Goal: Task Accomplishment & Management: Complete application form

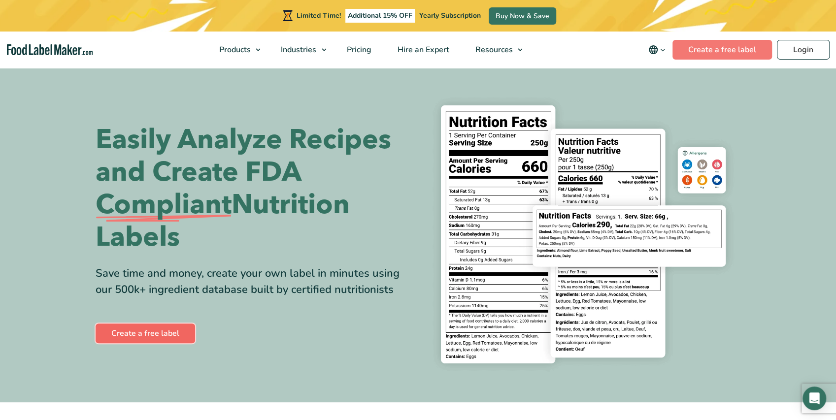
click at [157, 331] on link "Create a free label" at bounding box center [145, 334] width 99 height 20
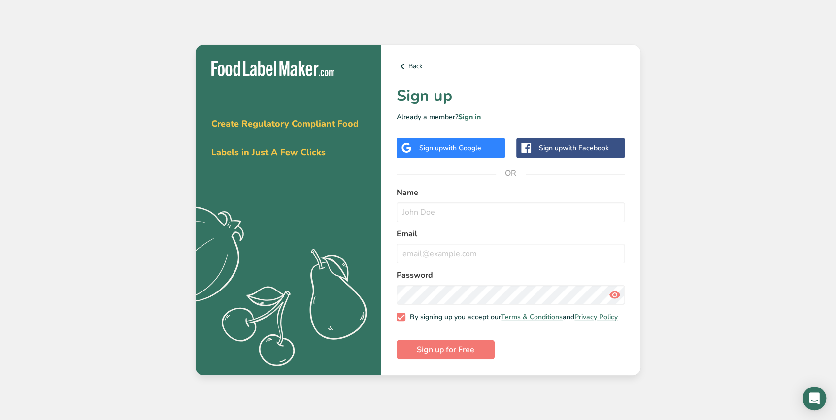
click at [455, 146] on span "with Google" at bounding box center [462, 147] width 38 height 9
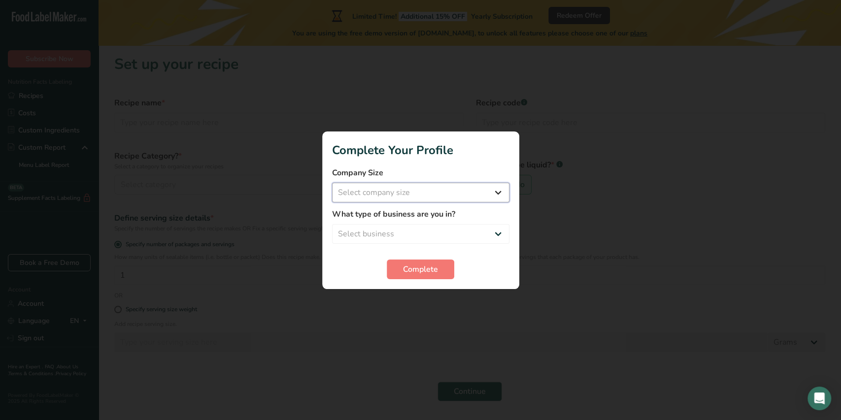
click at [416, 193] on select "Select company size Fewer than 10 Employees 10 to 50 Employees 51 to 500 Employ…" at bounding box center [420, 193] width 177 height 20
select select "1"
click at [332, 183] on select "Select company size Fewer than 10 Employees 10 to 50 Employees 51 to 500 Employ…" at bounding box center [420, 193] width 177 height 20
click at [437, 232] on select "Select business Packaged Food Manufacturer Restaurant & Cafe Bakery Meal Plans …" at bounding box center [420, 234] width 177 height 20
select select "1"
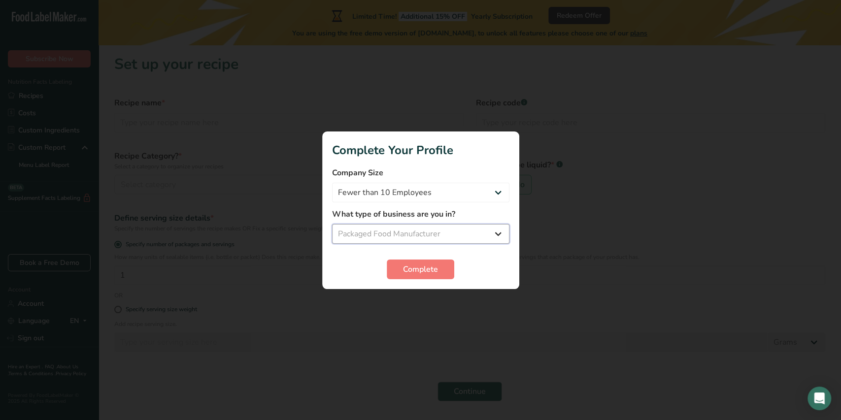
click at [332, 224] on select "Select business Packaged Food Manufacturer Restaurant & Cafe Bakery Meal Plans …" at bounding box center [420, 234] width 177 height 20
click at [426, 275] on button "Complete" at bounding box center [420, 270] width 67 height 20
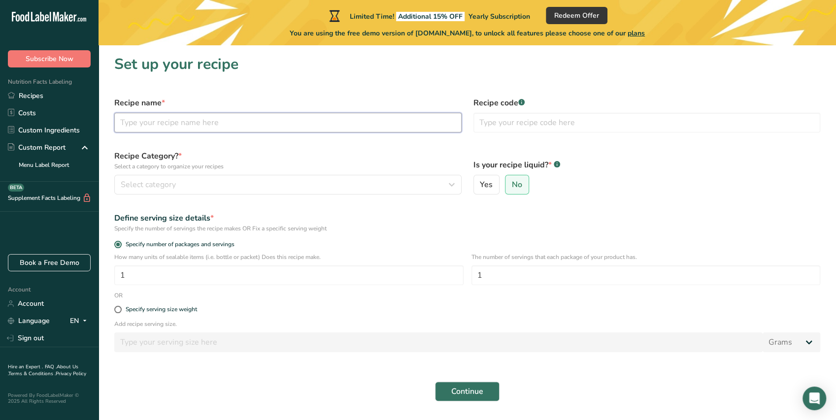
click at [207, 120] on input "text" at bounding box center [287, 123] width 347 height 20
type input "shitake mushroom powder"
click at [260, 187] on div "Select category" at bounding box center [285, 185] width 329 height 12
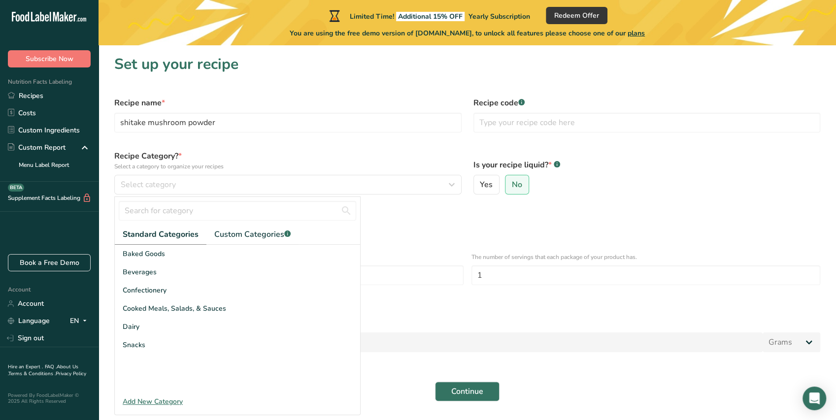
click at [164, 401] on div "Add New Category" at bounding box center [237, 401] width 245 height 10
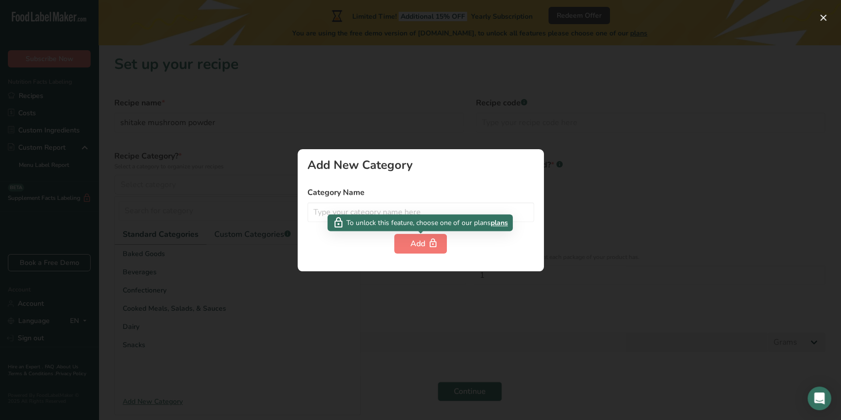
click at [502, 225] on span "plans" at bounding box center [499, 223] width 17 height 10
